Goal: Task Accomplishment & Management: Complete application form

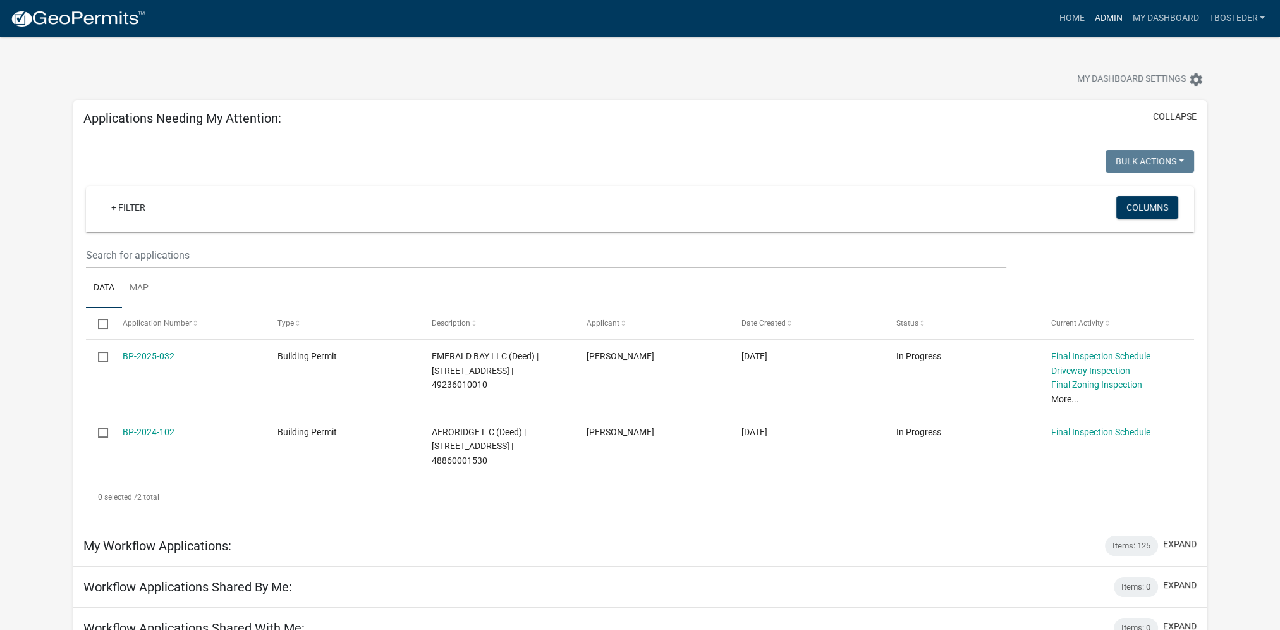
click at [1115, 21] on link "Admin" at bounding box center [1108, 18] width 38 height 24
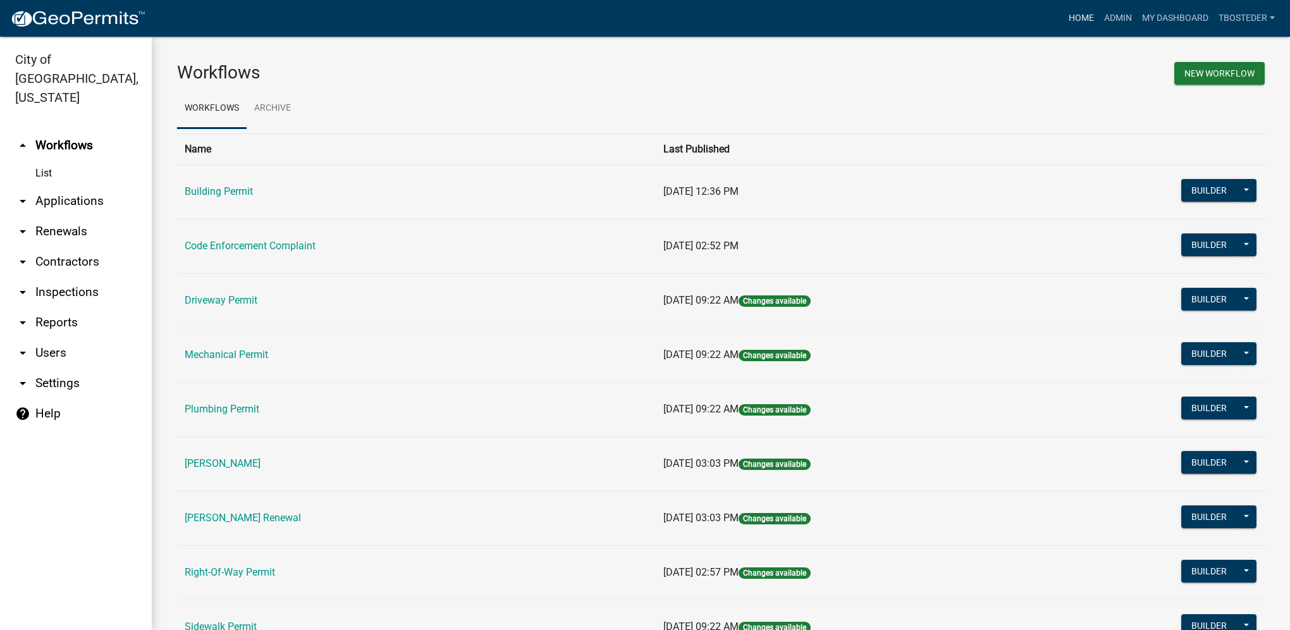
click at [1070, 20] on link "Home" at bounding box center [1080, 18] width 35 height 24
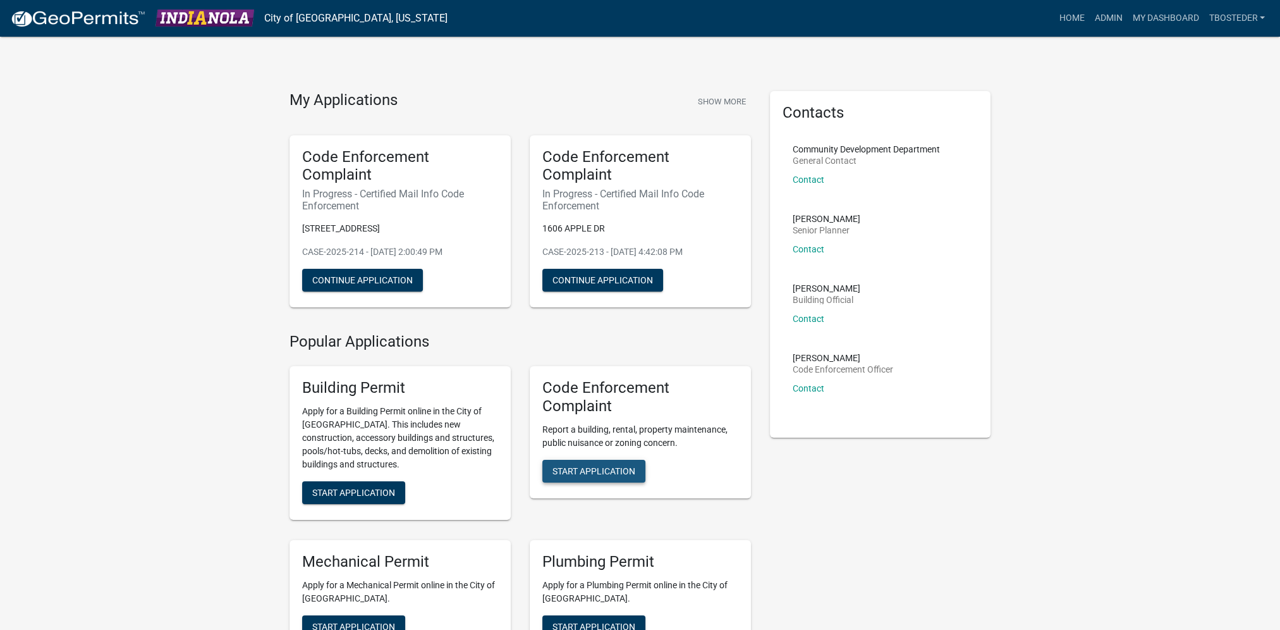
click at [603, 461] on button "Start Application" at bounding box center [593, 471] width 103 height 23
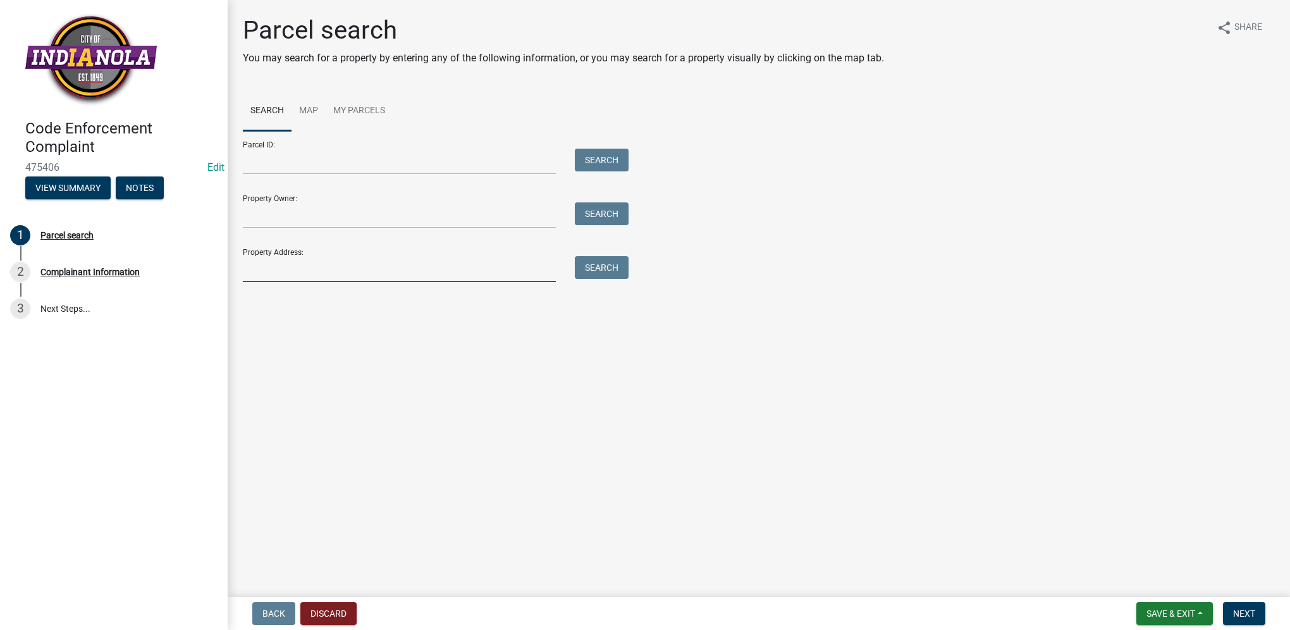
click at [251, 271] on input "Property Address:" at bounding box center [399, 269] width 313 height 26
type input "100 rolling vista"
click at [608, 262] on button "Search" at bounding box center [602, 267] width 54 height 23
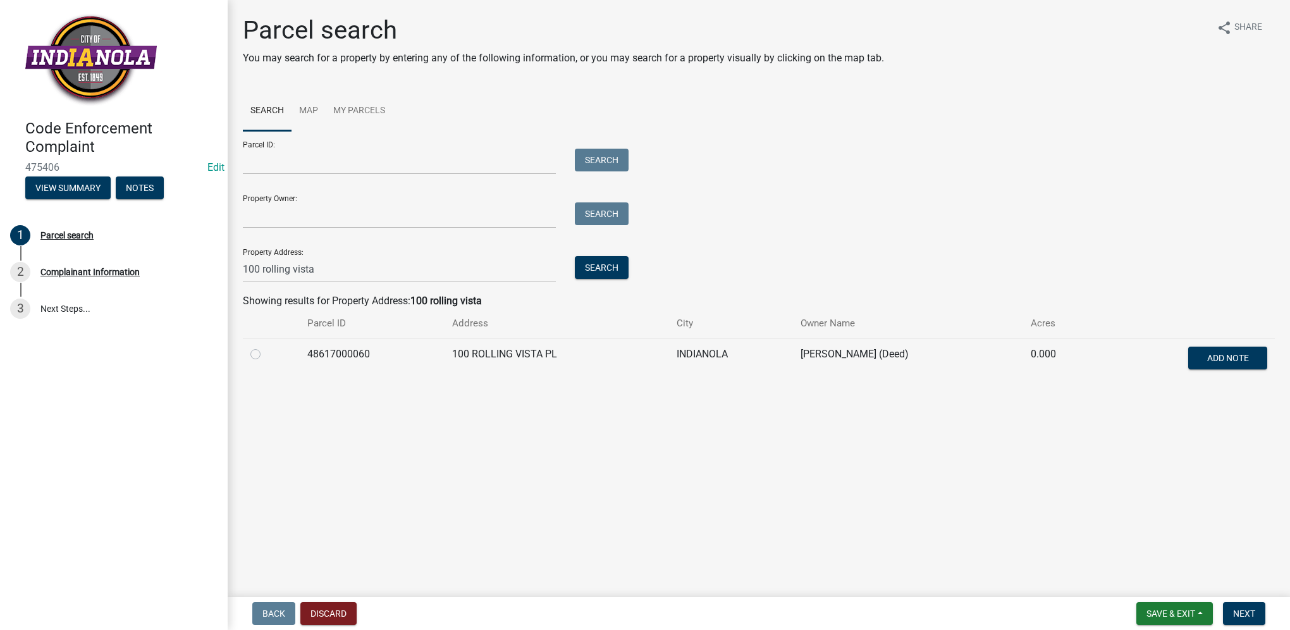
click at [266, 346] on label at bounding box center [266, 346] width 0 height 0
click at [266, 354] on input "radio" at bounding box center [270, 350] width 8 height 8
radio input "true"
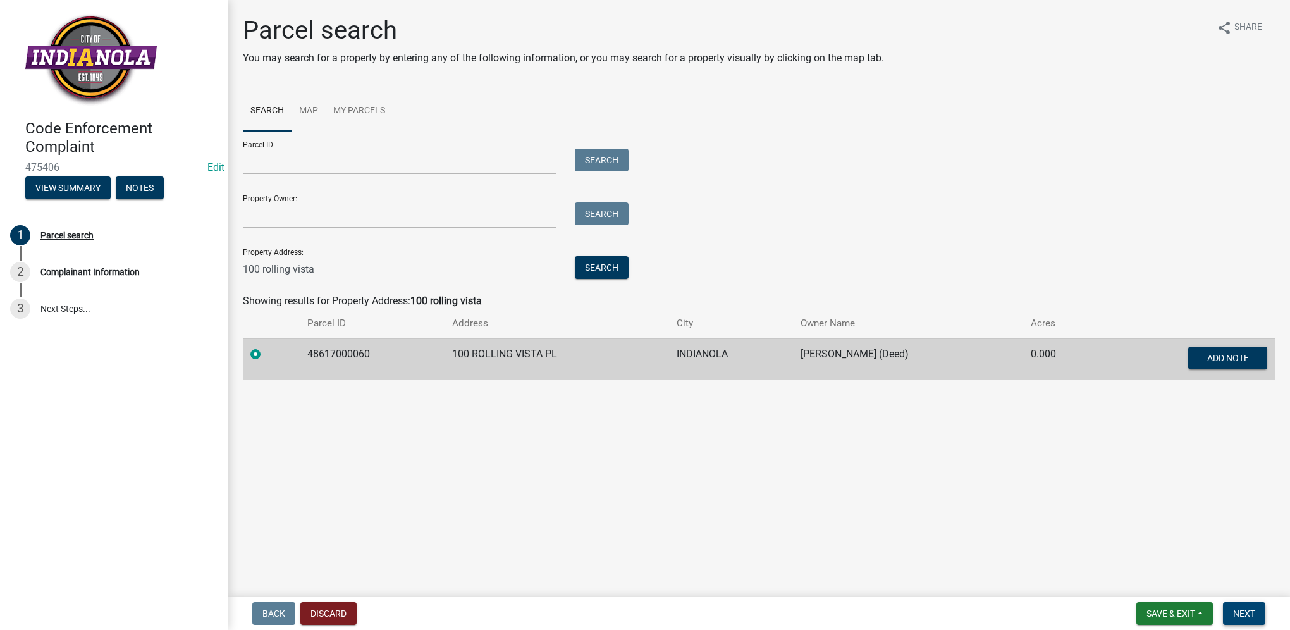
click at [1258, 607] on button "Next" at bounding box center [1244, 613] width 42 height 23
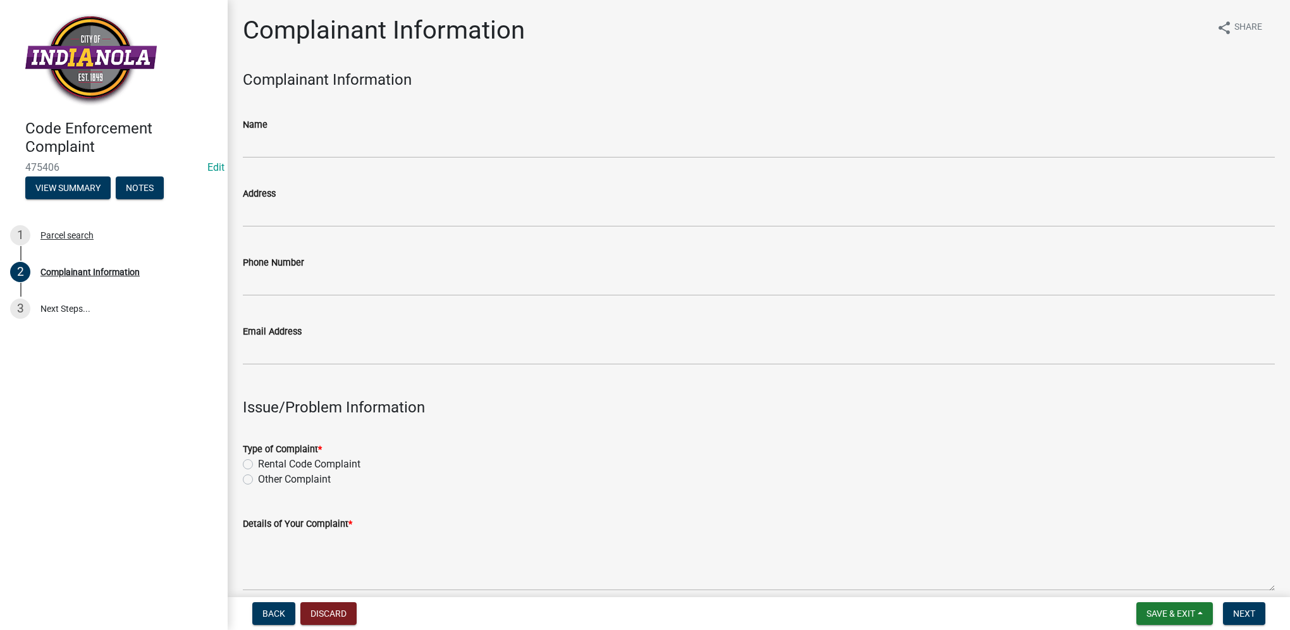
click at [258, 477] on label "Other Complaint" at bounding box center [294, 479] width 73 height 15
click at [258, 477] on input "Other Complaint" at bounding box center [262, 476] width 8 height 8
radio input "true"
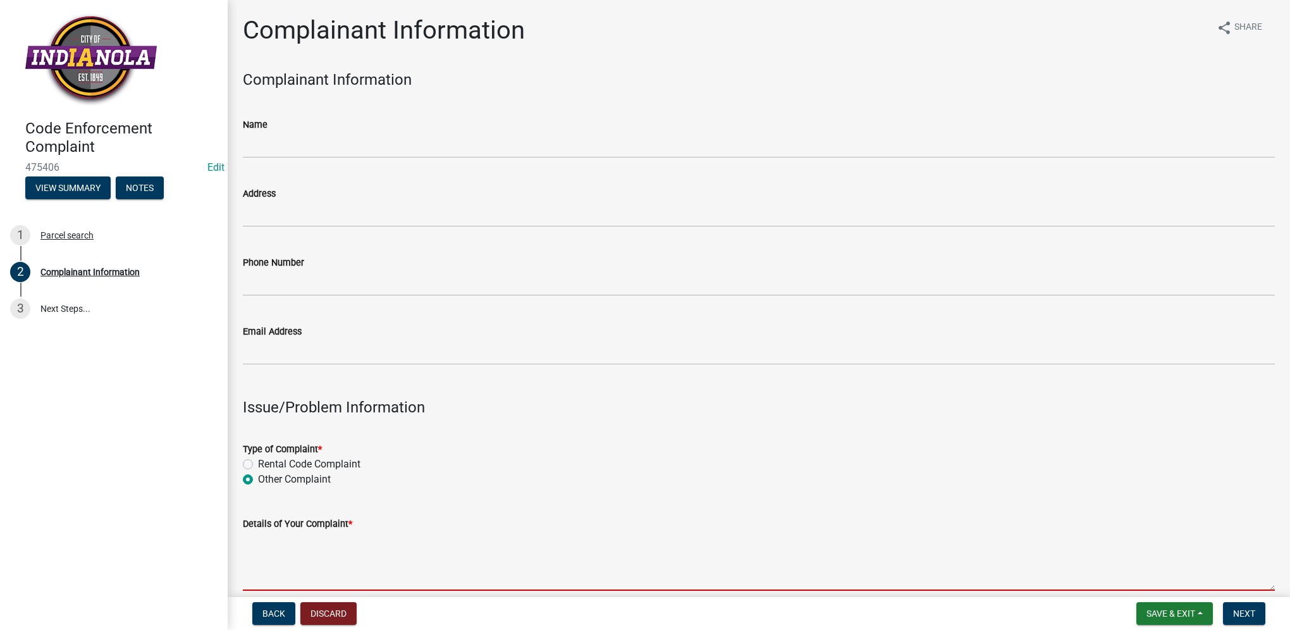
click at [263, 552] on textarea "Details of Your Complaint *" at bounding box center [759, 560] width 1032 height 59
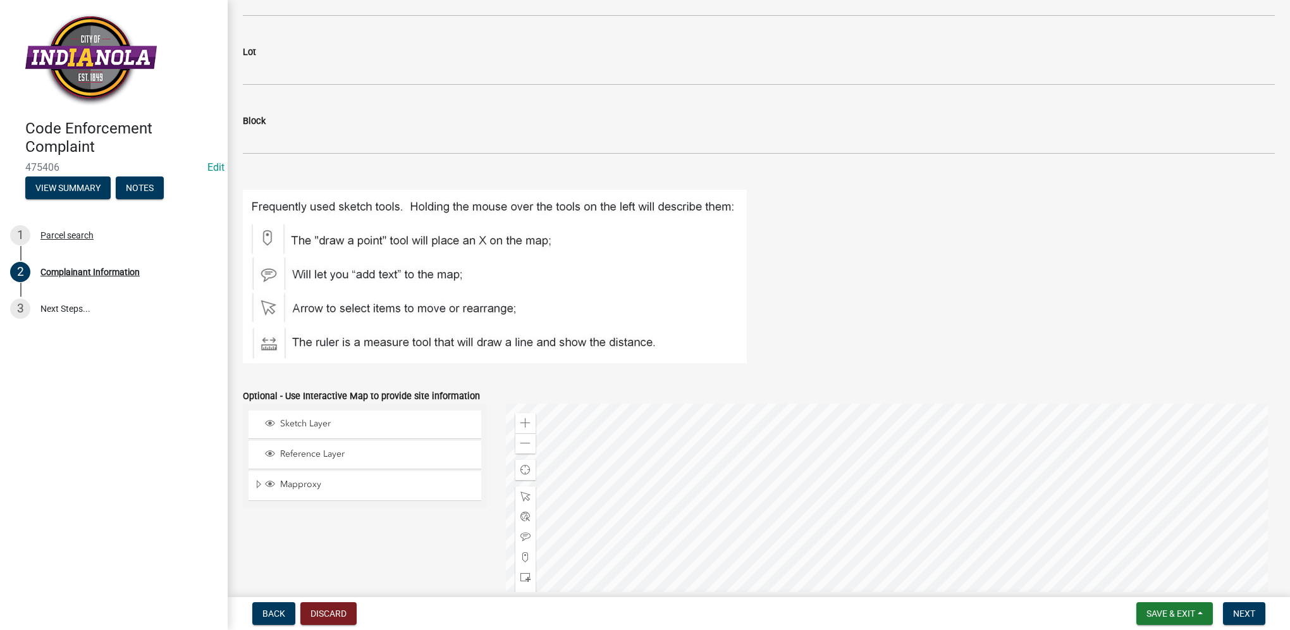
scroll to position [1440, 0]
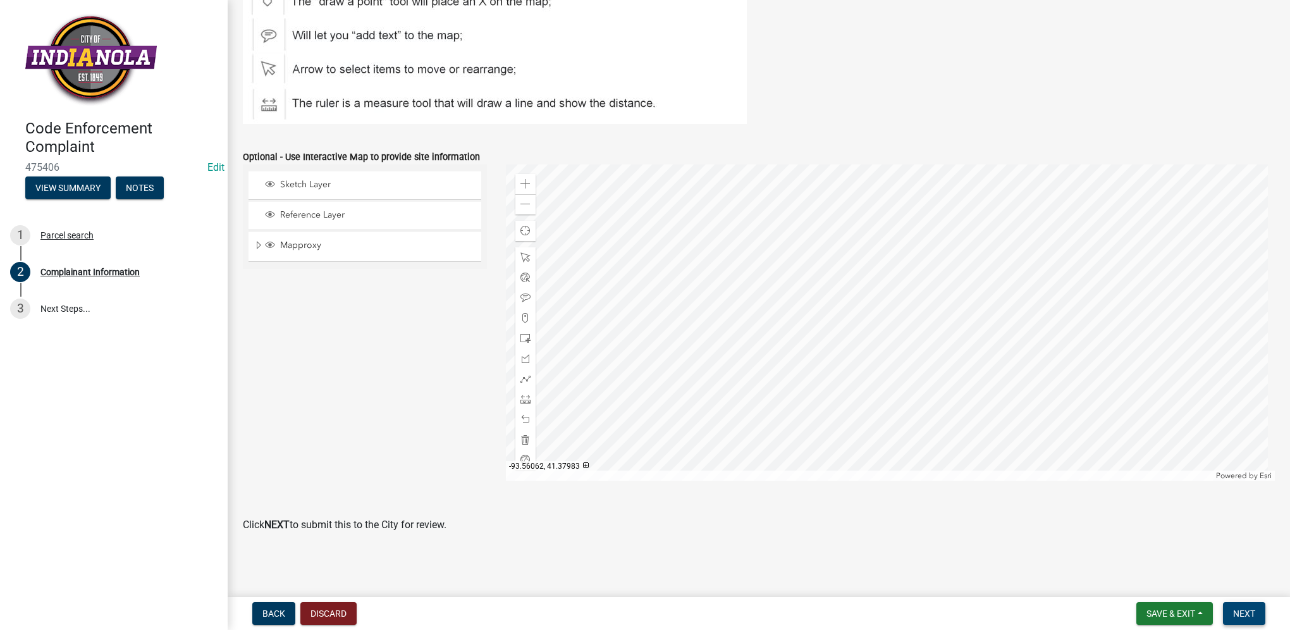
type textarea "tall grass/weeds"
click at [1235, 609] on span "Next" at bounding box center [1244, 613] width 22 height 10
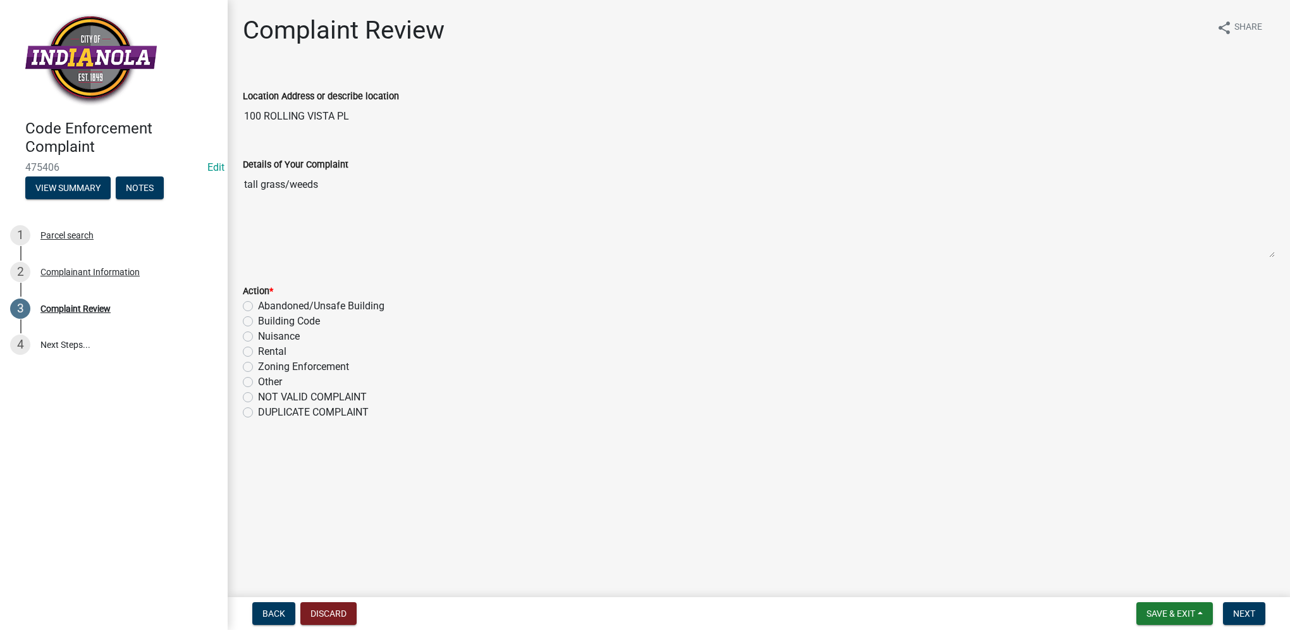
click at [250, 341] on div "Nuisance" at bounding box center [759, 336] width 1032 height 15
click at [258, 338] on label "Nuisance" at bounding box center [279, 336] width 42 height 15
click at [258, 337] on input "Nuisance" at bounding box center [262, 333] width 8 height 8
radio input "true"
click at [1224, 616] on button "Next" at bounding box center [1244, 613] width 42 height 23
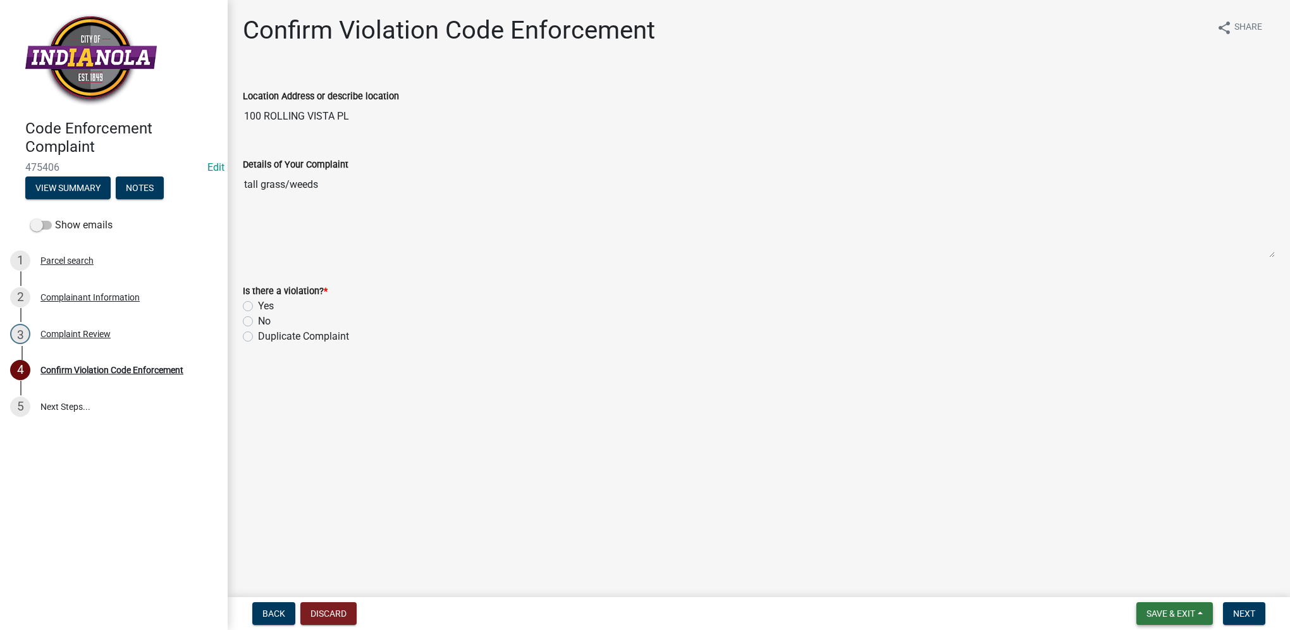
click at [1164, 614] on span "Save & Exit" at bounding box center [1170, 613] width 49 height 10
click at [1154, 585] on button "Save & Exit" at bounding box center [1161, 580] width 101 height 30
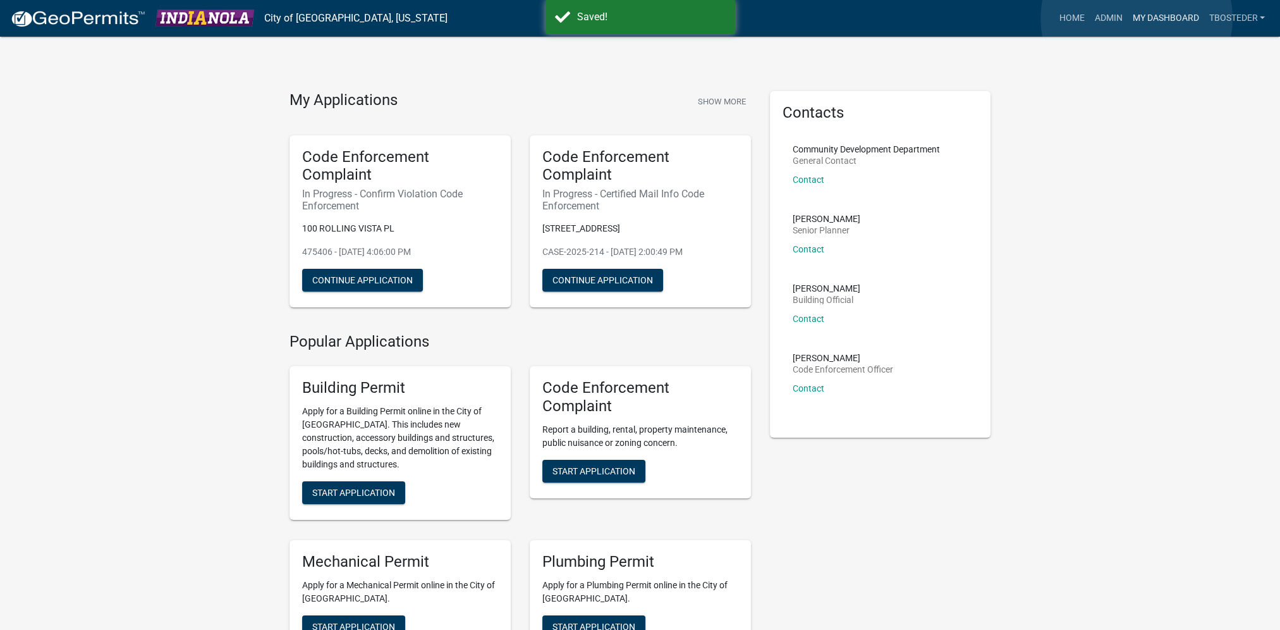
click at [1137, 18] on link "My Dashboard" at bounding box center [1165, 18] width 76 height 24
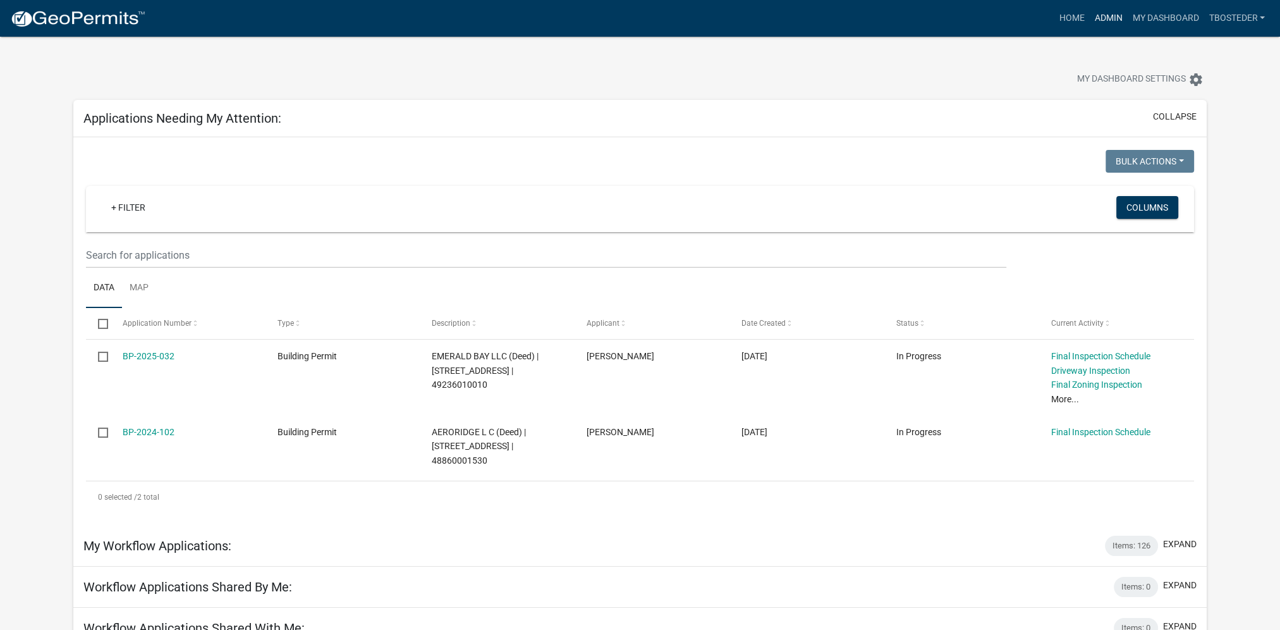
click at [1095, 26] on link "Admin" at bounding box center [1108, 18] width 38 height 24
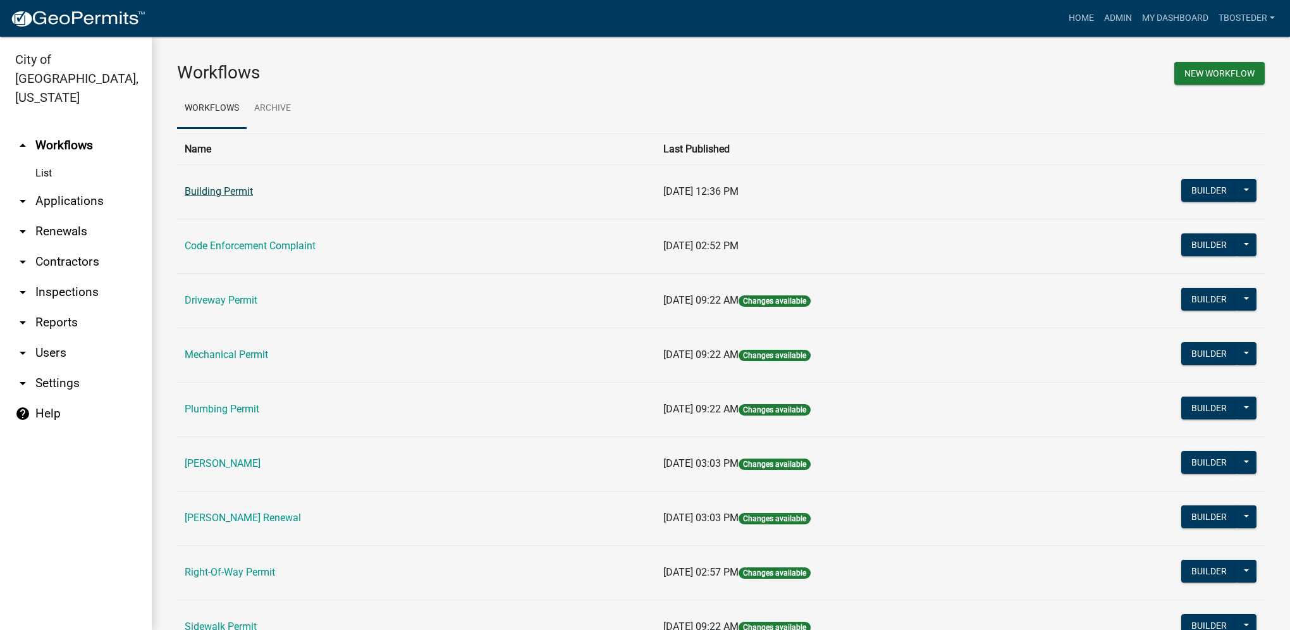
click at [215, 186] on link "Building Permit" at bounding box center [219, 191] width 68 height 12
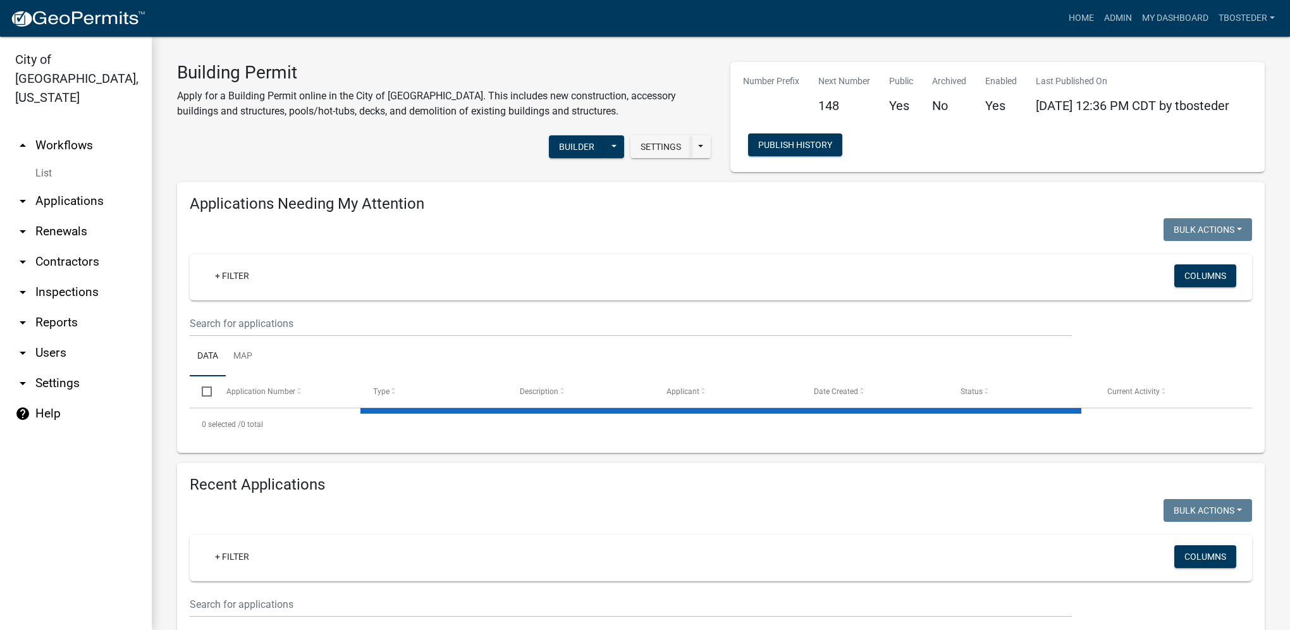
select select "1: 25"
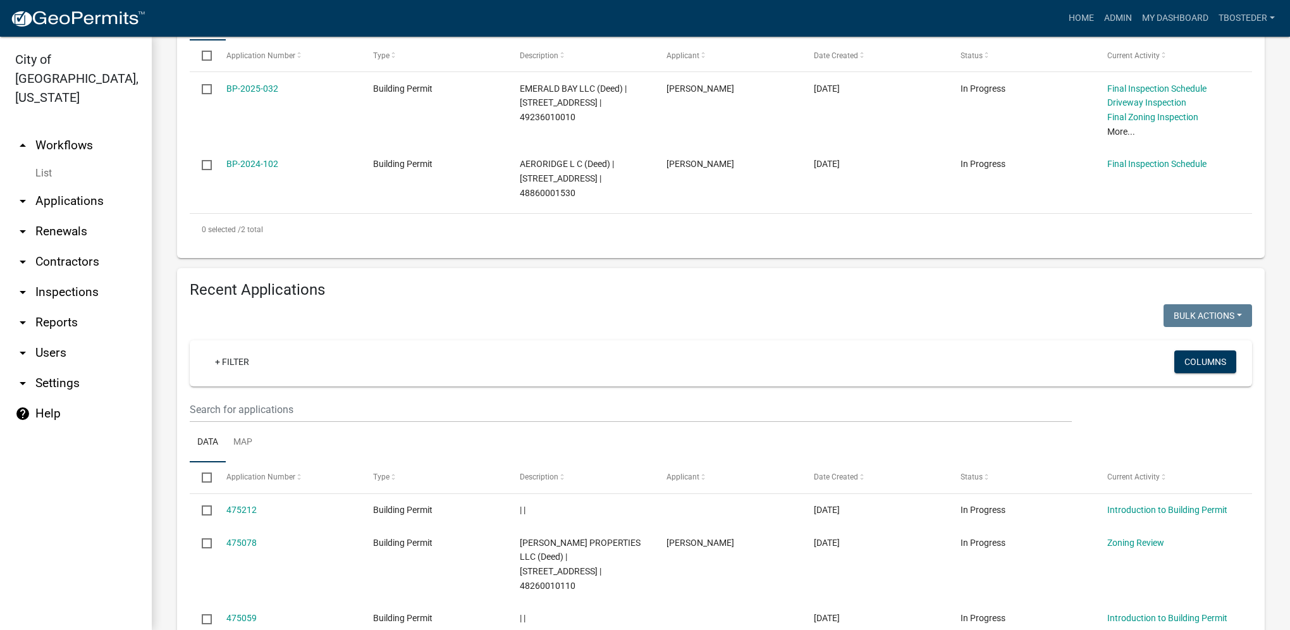
scroll to position [443, 0]
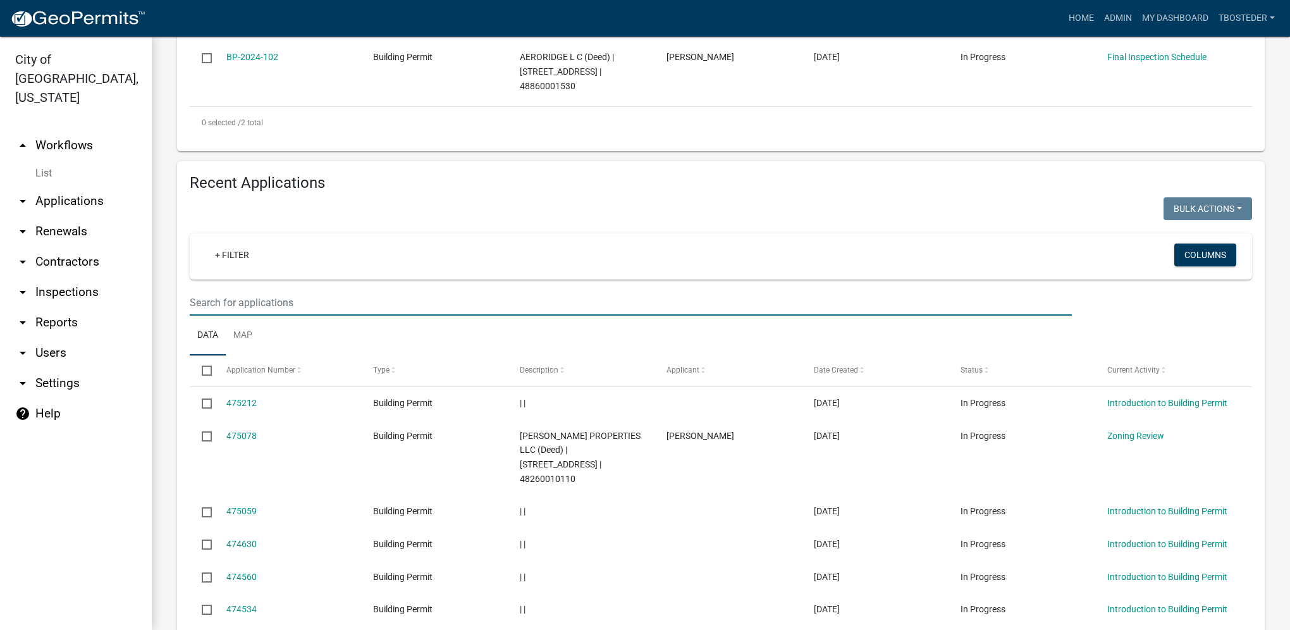
click at [275, 303] on input "text" at bounding box center [631, 303] width 882 height 26
type input "[PERSON_NAME]"
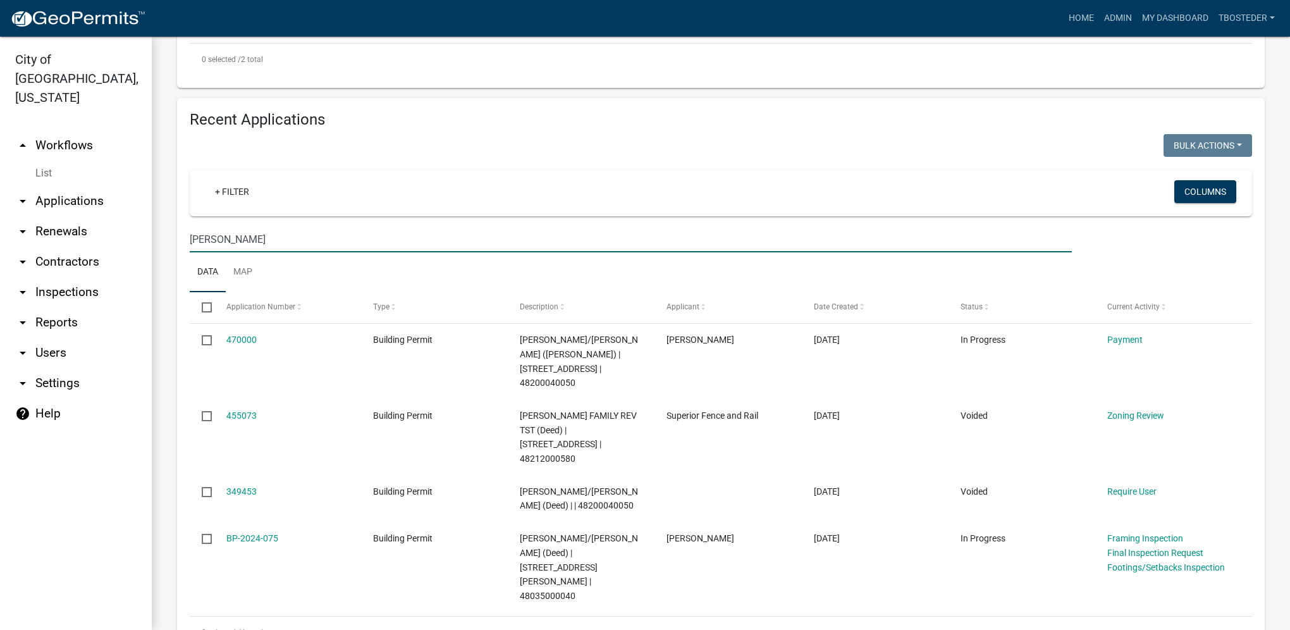
scroll to position [521, 0]
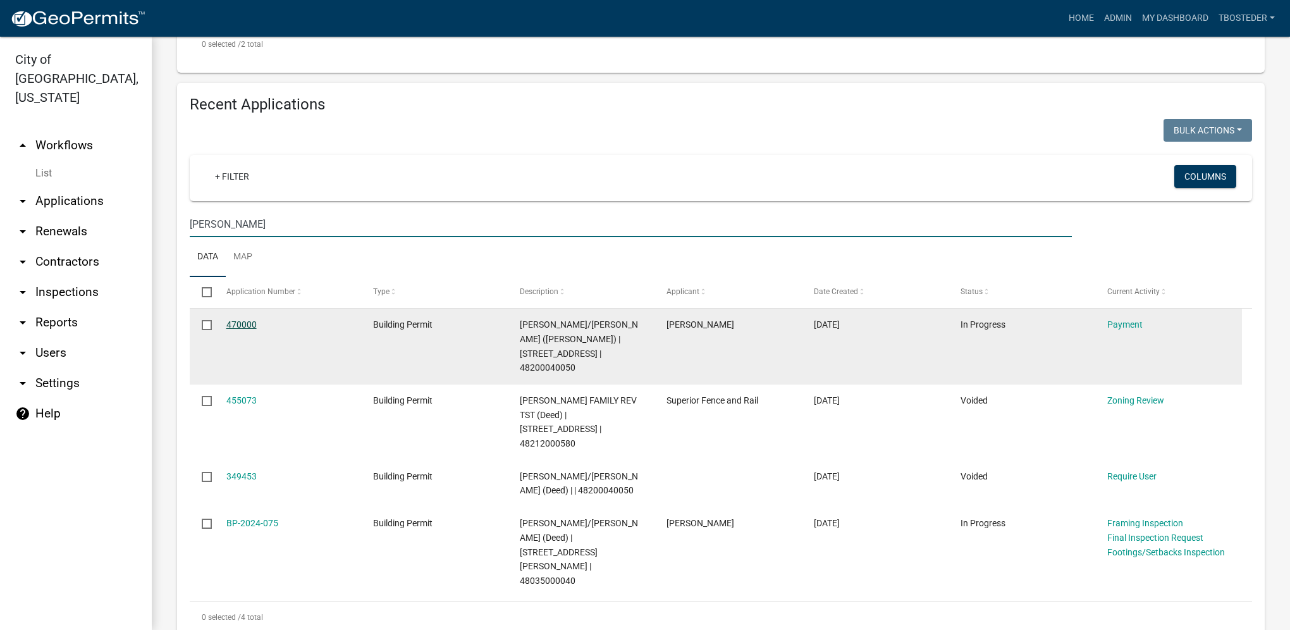
click at [247, 329] on link "470000" at bounding box center [241, 324] width 30 height 10
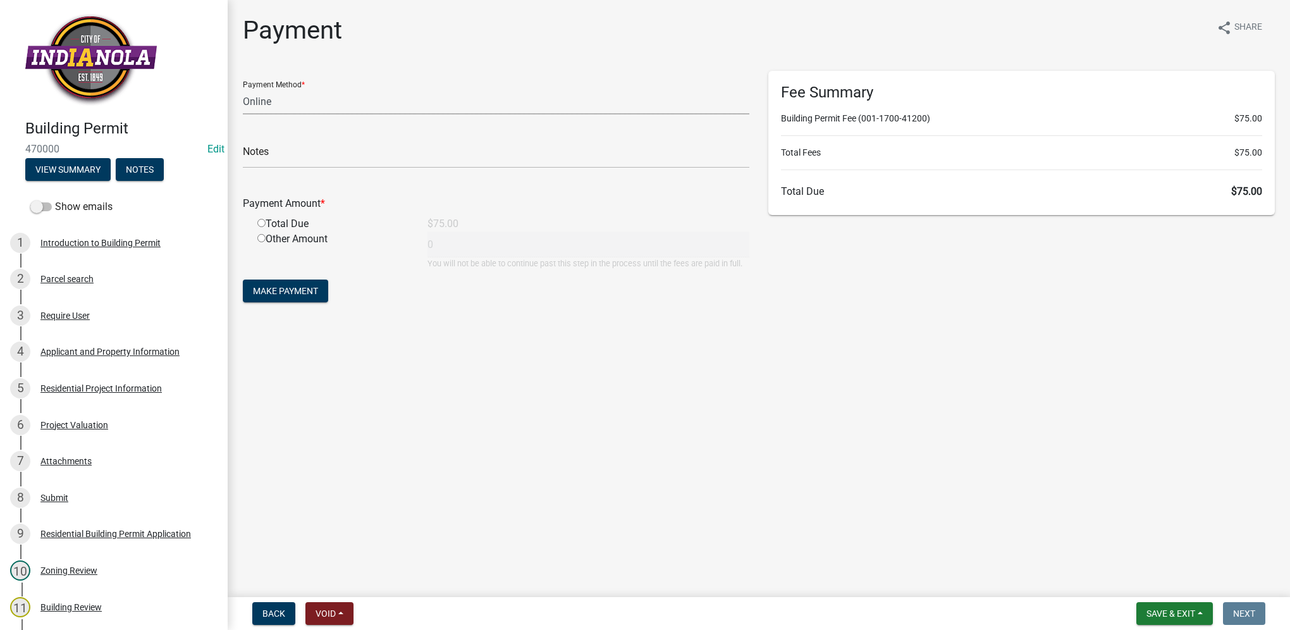
click at [314, 102] on select "Credit Card POS Check Cash Online" at bounding box center [496, 102] width 506 height 26
select select "1: 0"
click at [243, 89] on select "Credit Card POS Check Cash Online" at bounding box center [496, 102] width 506 height 26
click at [308, 148] on input "text" at bounding box center [496, 155] width 506 height 26
type input "7053"
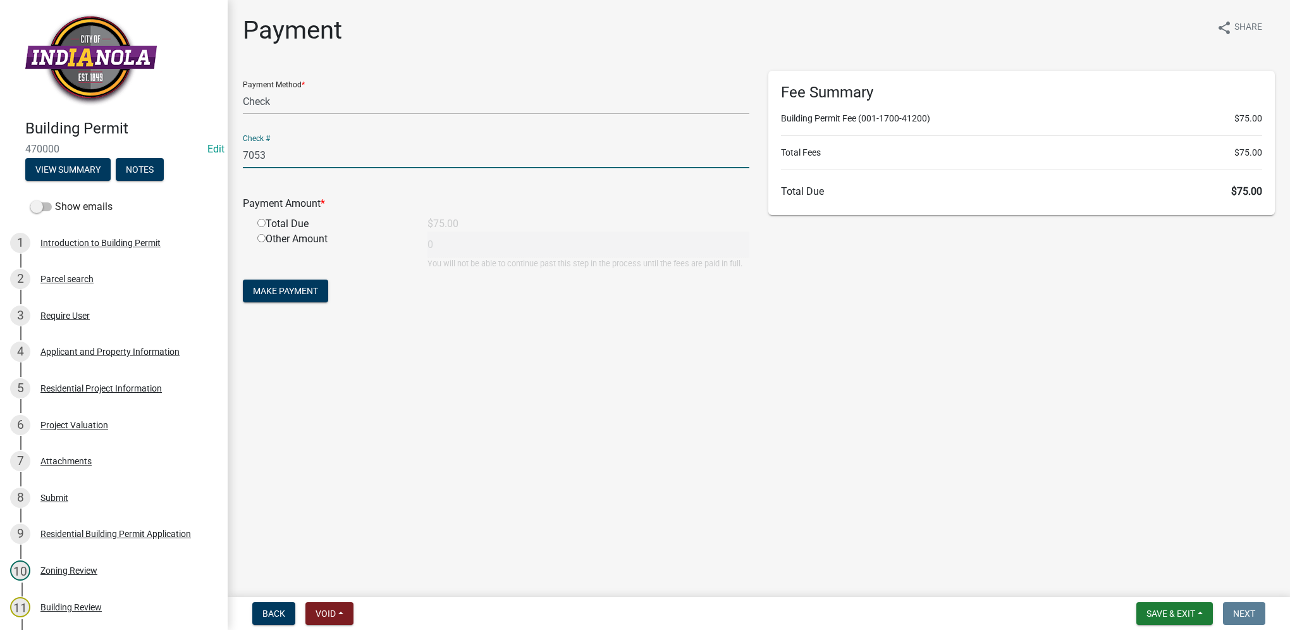
click at [259, 225] on input "radio" at bounding box center [261, 223] width 8 height 8
radio input "true"
type input "75"
click at [149, 384] on div "Residential Project Information" at bounding box center [100, 388] width 121 height 9
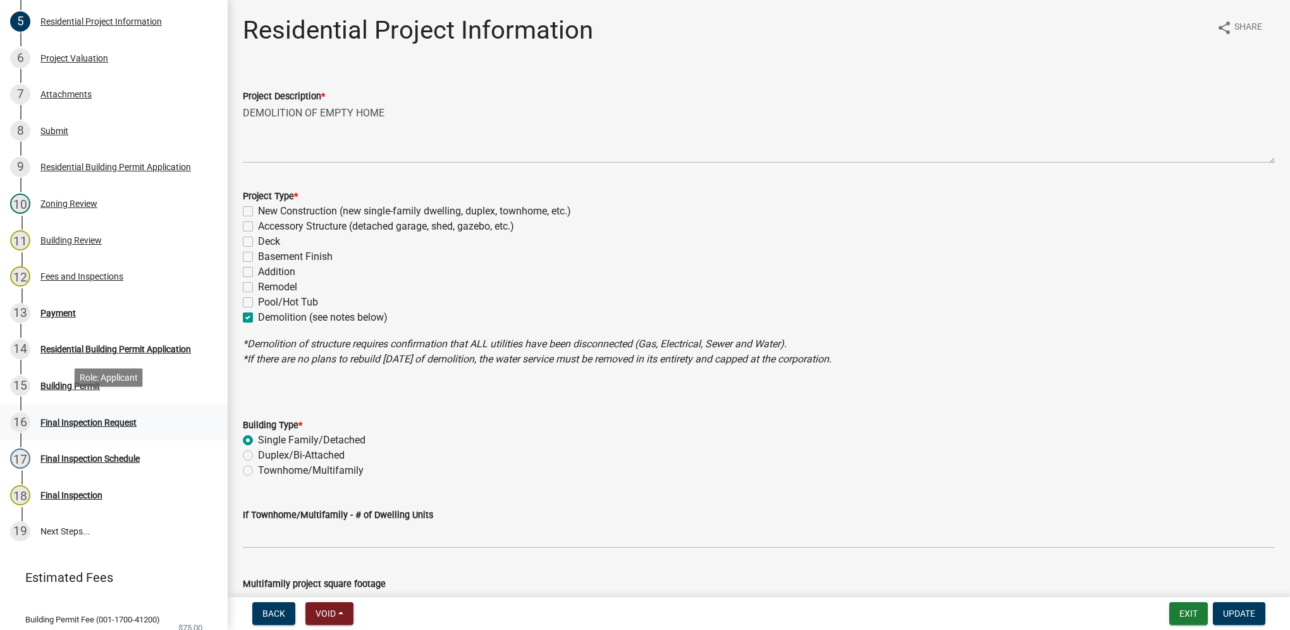
scroll to position [379, 0]
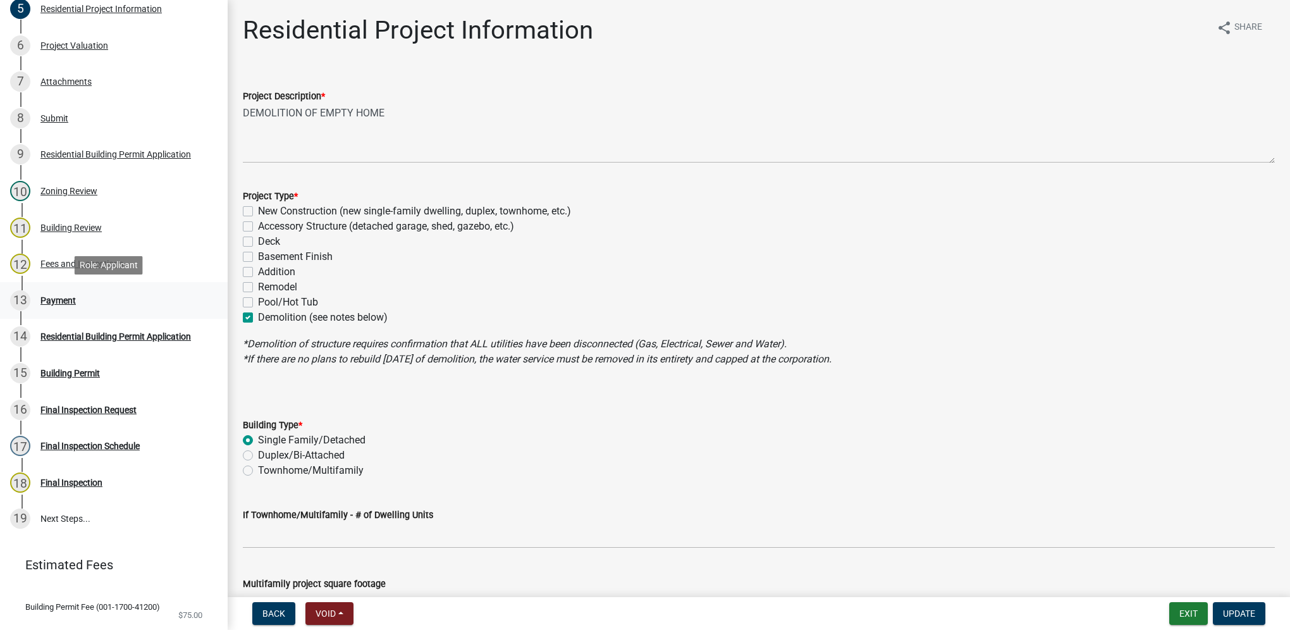
click at [47, 296] on div "Payment" at bounding box center [57, 300] width 35 height 9
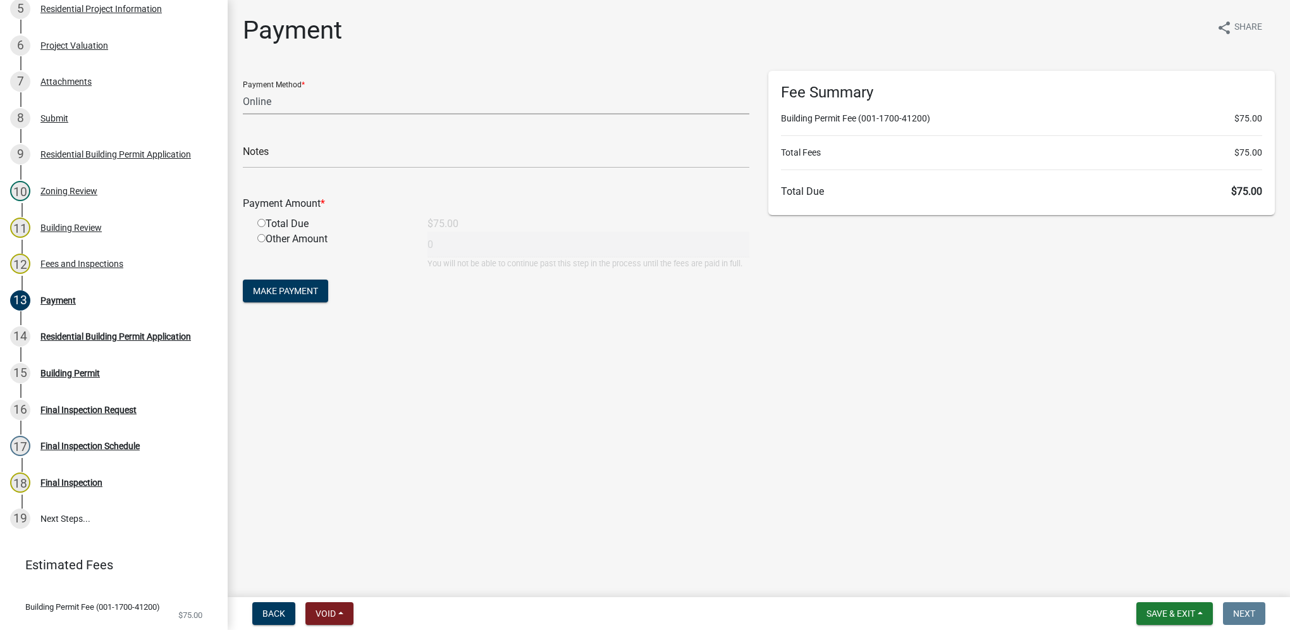
click at [281, 107] on select "Credit Card POS Check Cash Online" at bounding box center [496, 102] width 506 height 26
select select "1: 0"
click at [243, 89] on select "Credit Card POS Check Cash Online" at bounding box center [496, 102] width 506 height 26
click at [282, 150] on input "text" at bounding box center [496, 155] width 506 height 26
type input "7053"
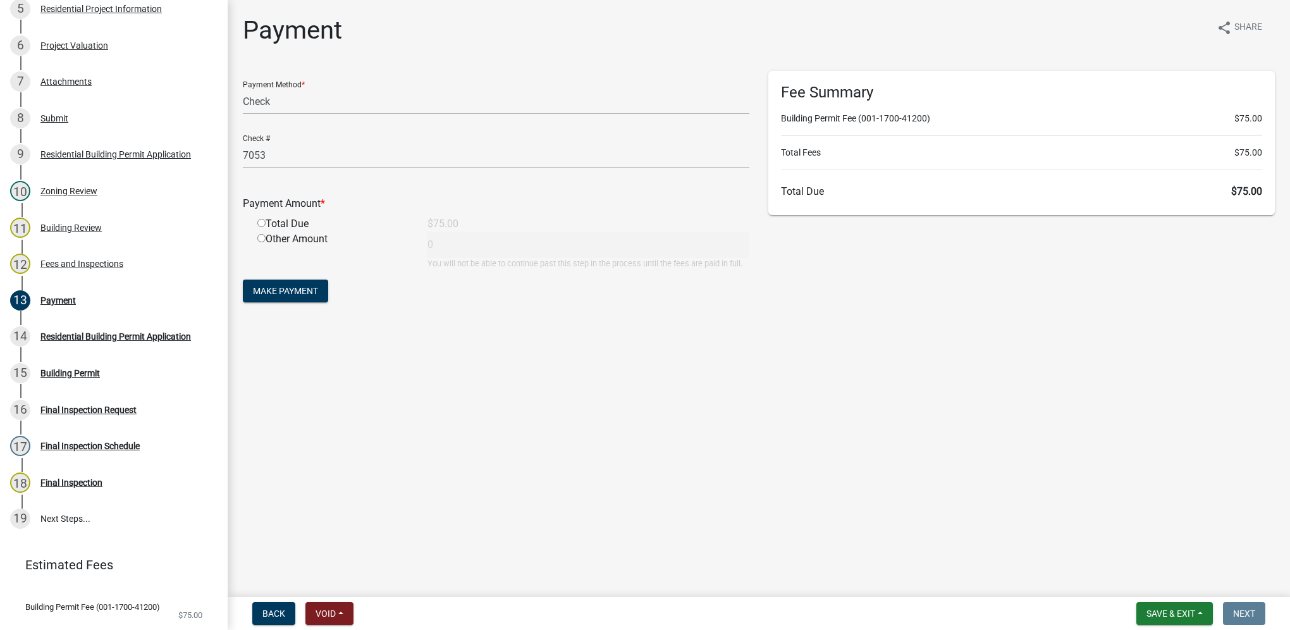
click at [260, 223] on input "radio" at bounding box center [261, 223] width 8 height 8
radio input "true"
type input "75"
click at [301, 301] on button "Make Payment" at bounding box center [285, 290] width 85 height 23
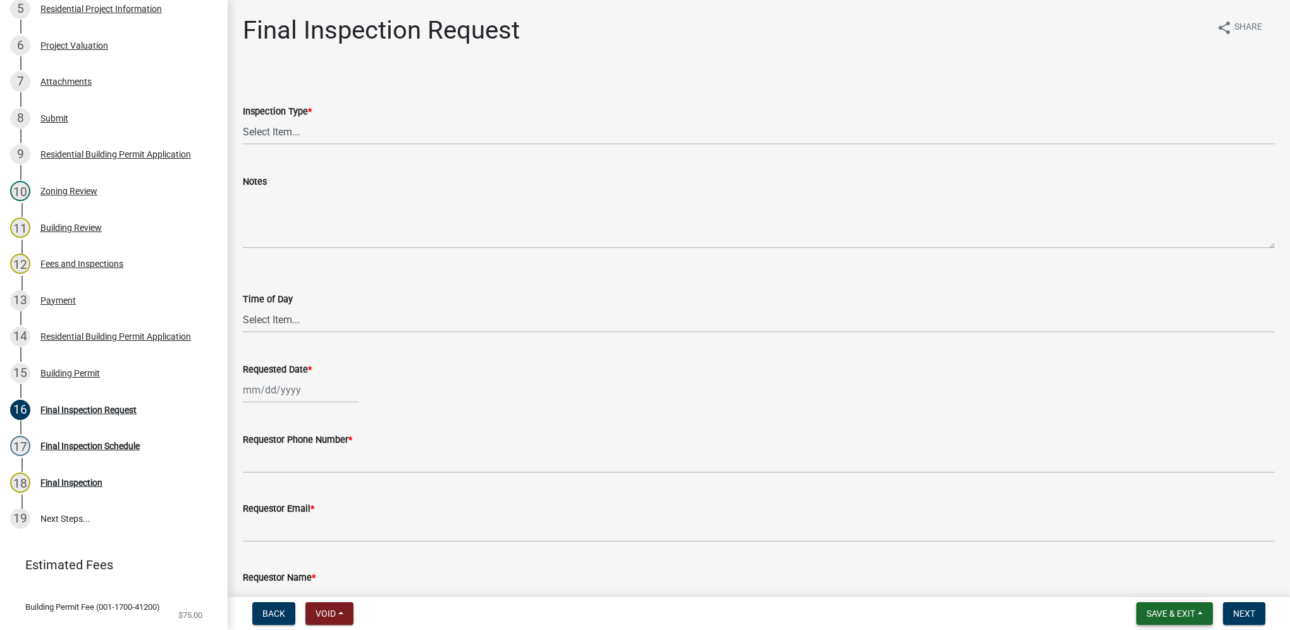
click at [1165, 617] on span "Save & Exit" at bounding box center [1170, 613] width 49 height 10
click at [1159, 587] on button "Save & Exit" at bounding box center [1161, 580] width 101 height 30
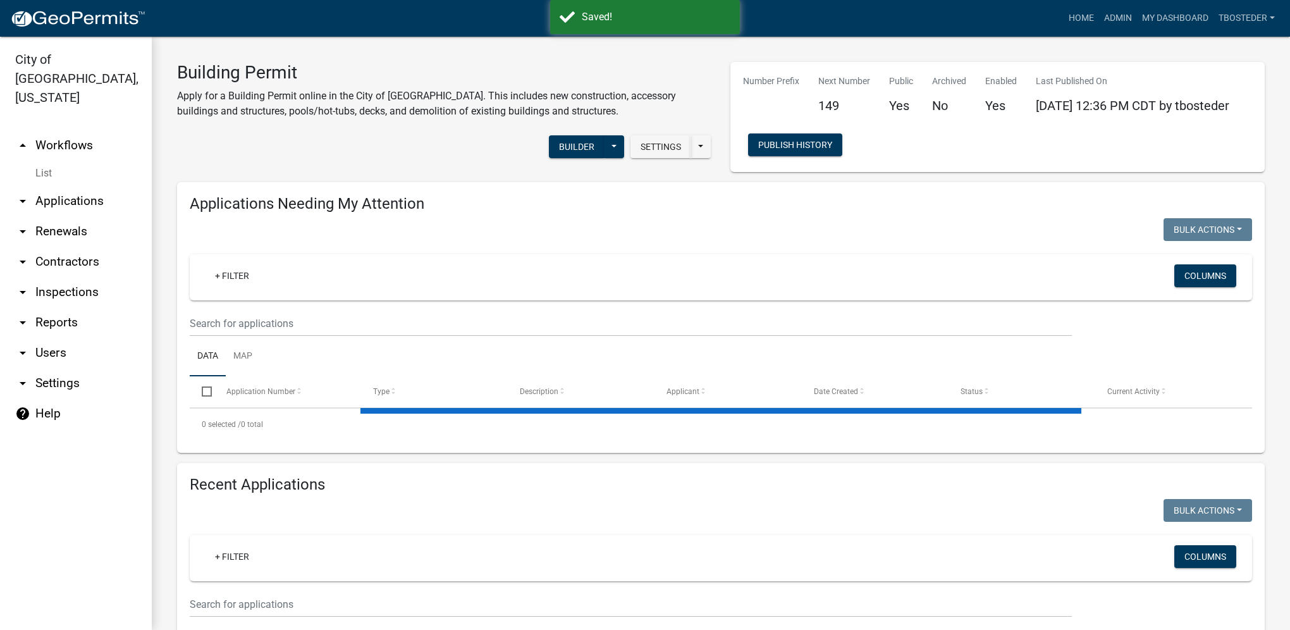
select select "1: 25"
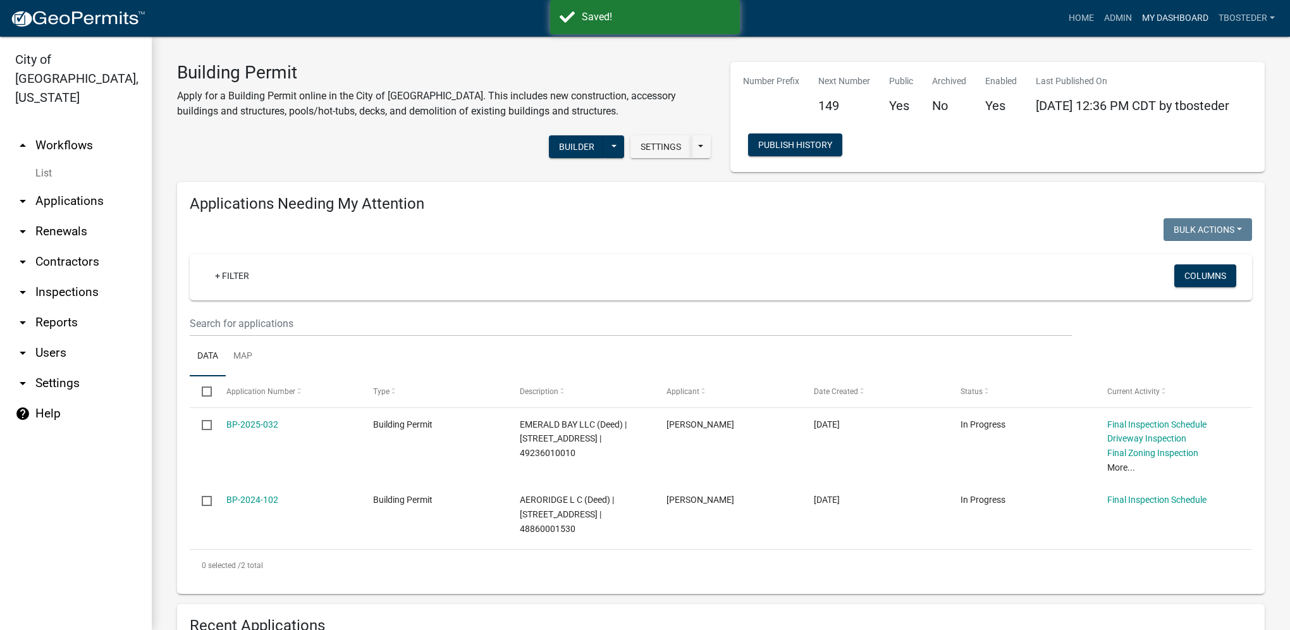
click at [1147, 18] on link "My Dashboard" at bounding box center [1175, 18] width 76 height 24
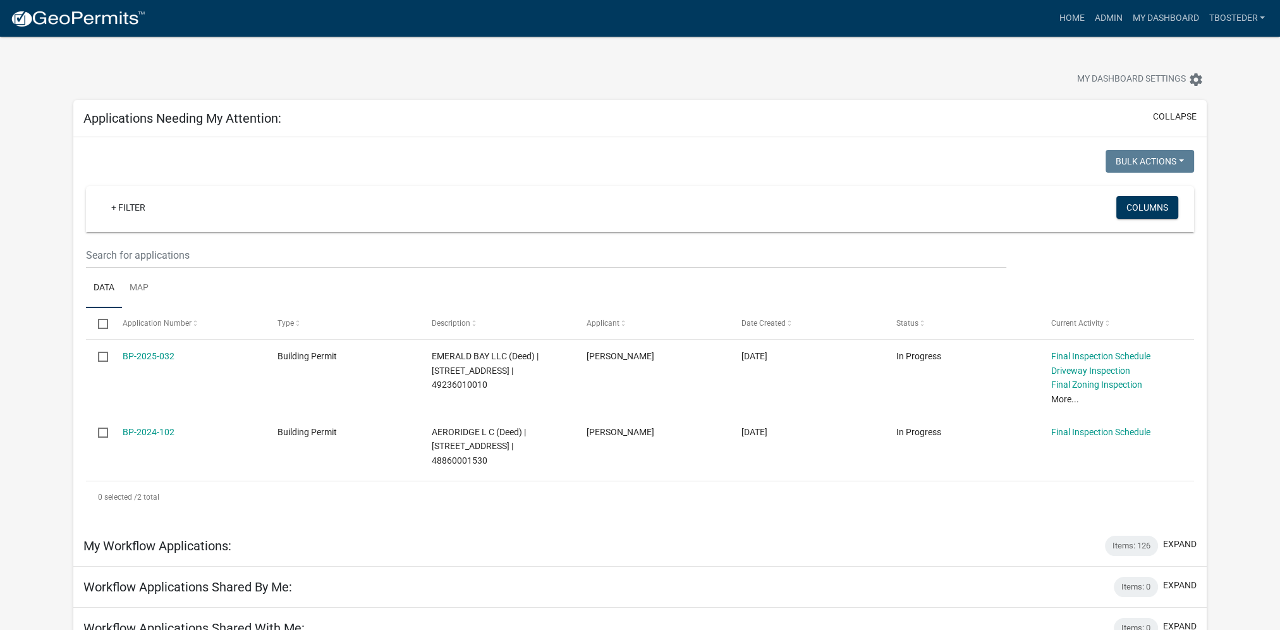
click at [1225, 303] on app-user-applications "more_horiz Home Admin My Dashboard tbosteder Admin Account Logout My Dashboard …" at bounding box center [640, 487] width 1280 height 900
click at [1092, 14] on link "Admin" at bounding box center [1108, 18] width 38 height 24
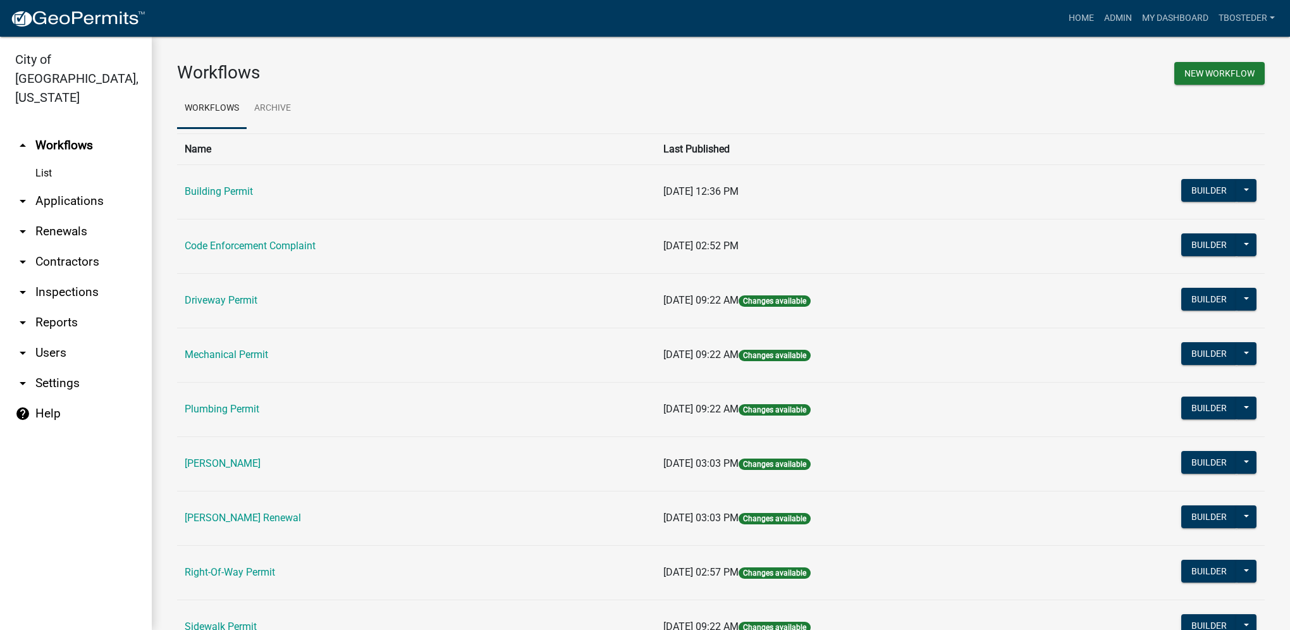
click at [87, 307] on link "arrow_drop_down Reports" at bounding box center [76, 322] width 152 height 30
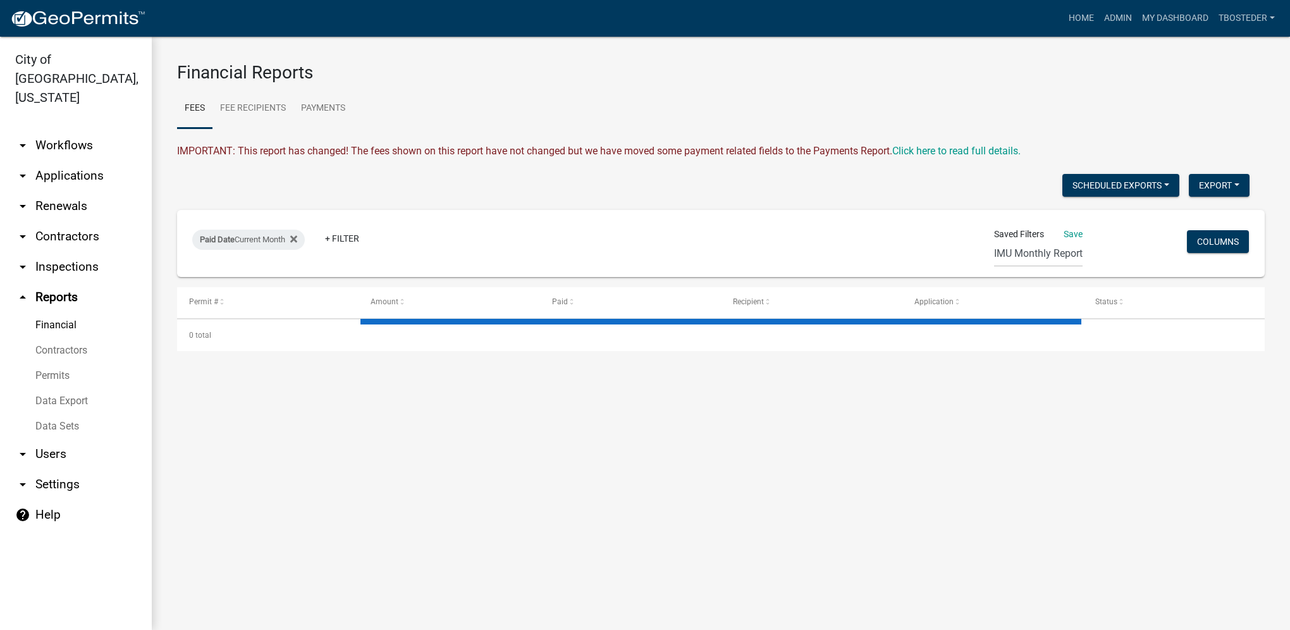
select select "2: 50"
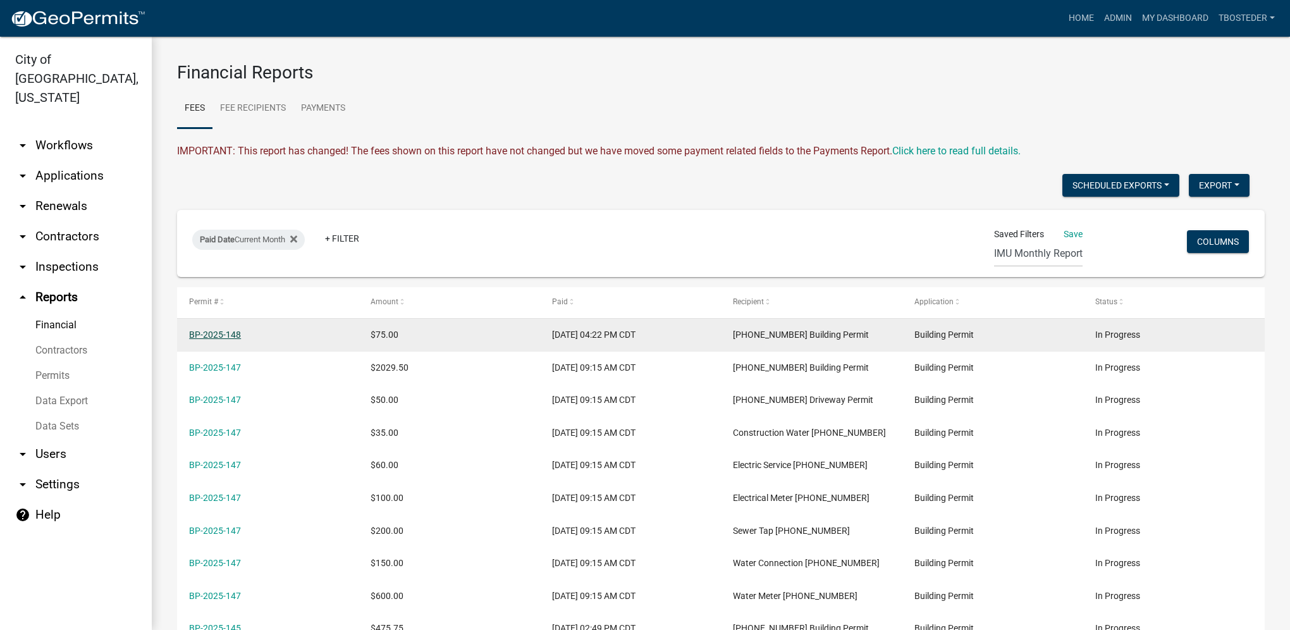
click at [229, 332] on link "BP-2025-148" at bounding box center [215, 334] width 52 height 10
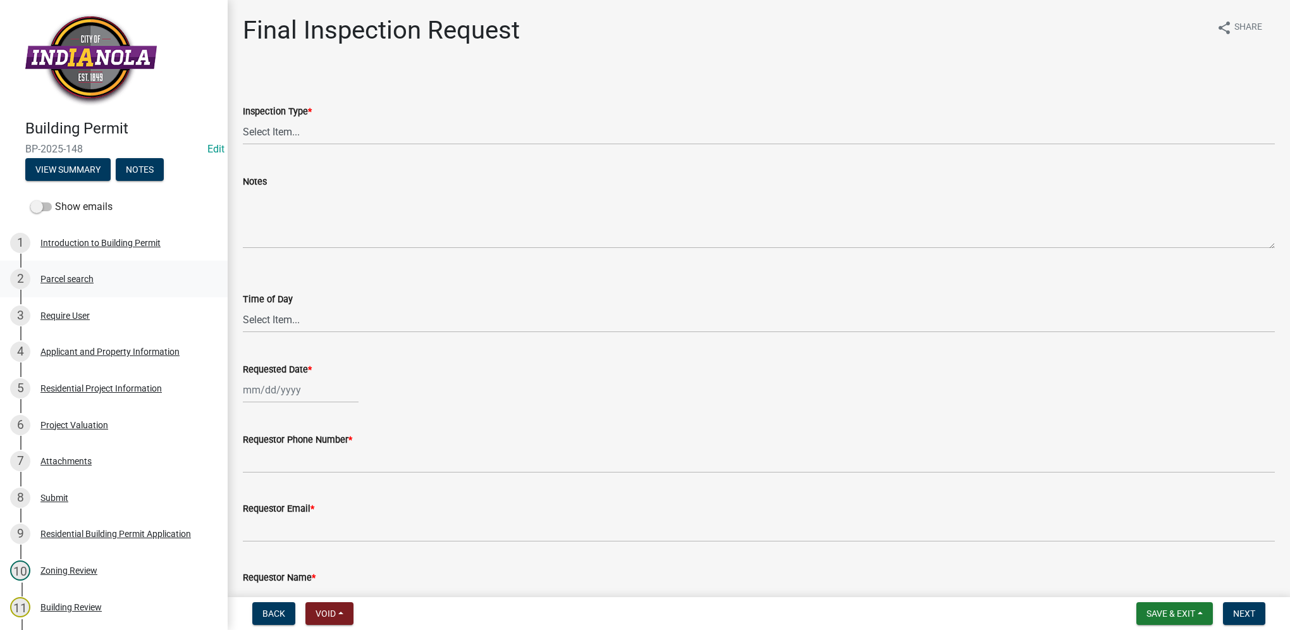
select select "0: null"
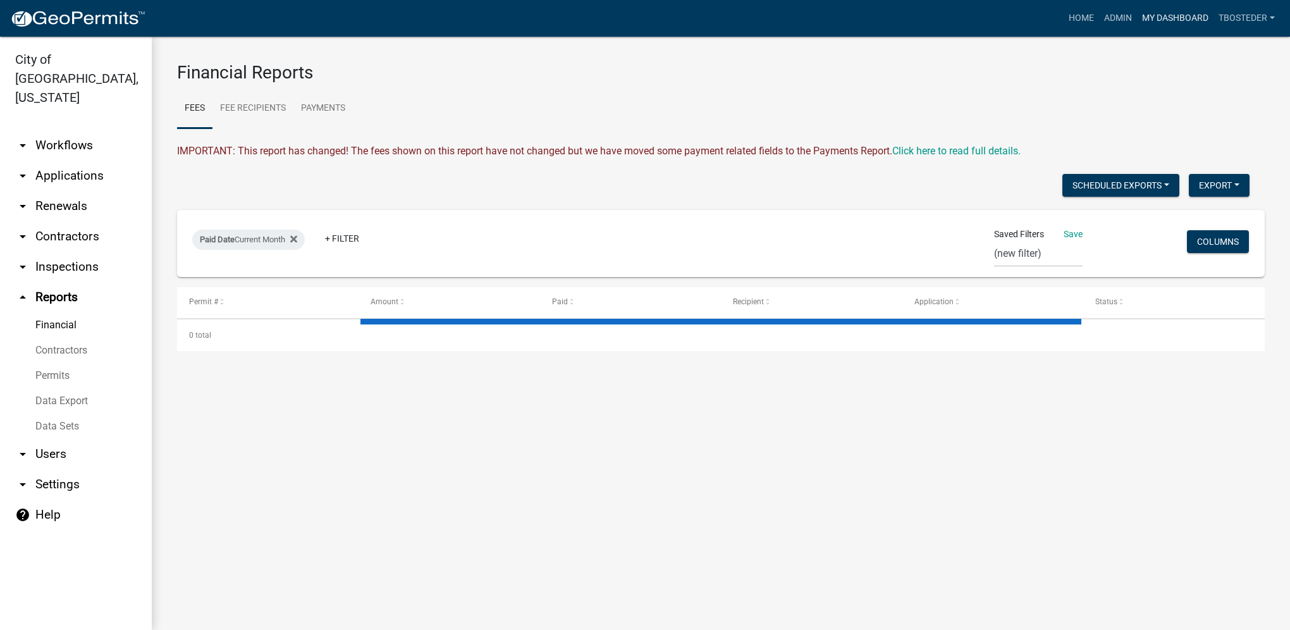
click at [1173, 23] on link "My Dashboard" at bounding box center [1175, 18] width 76 height 24
